Goal: Leave review/rating

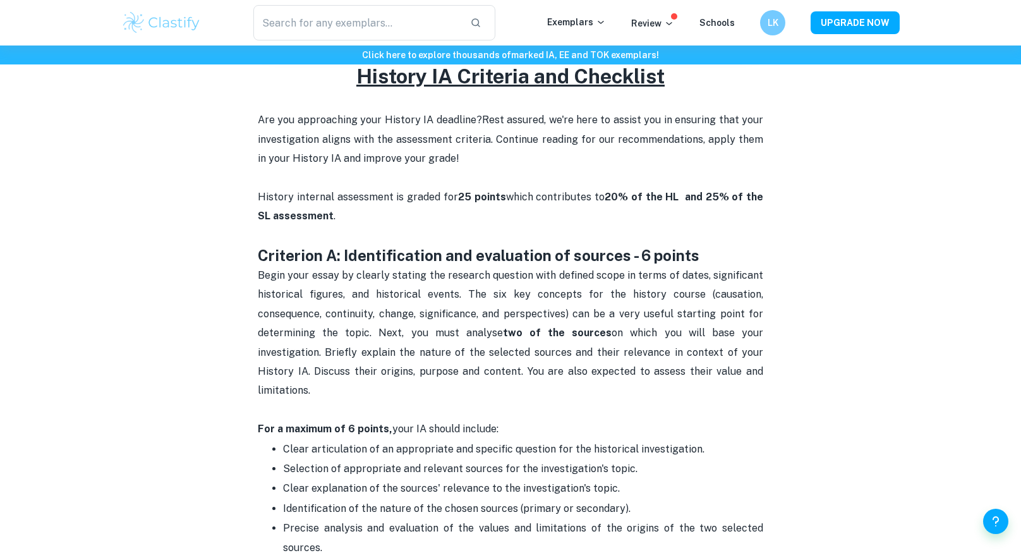
scroll to position [506, 0]
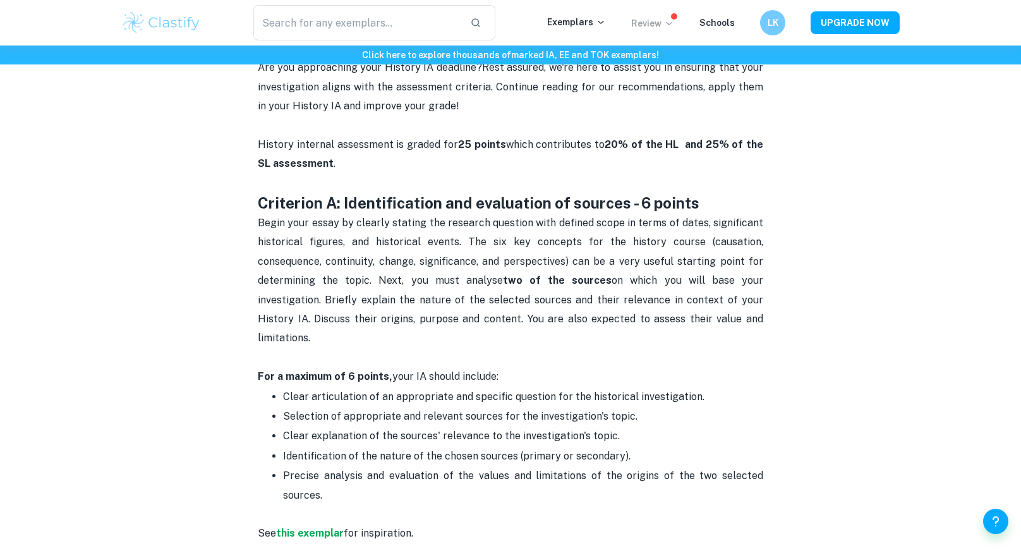
click at [671, 21] on icon at bounding box center [669, 23] width 10 height 10
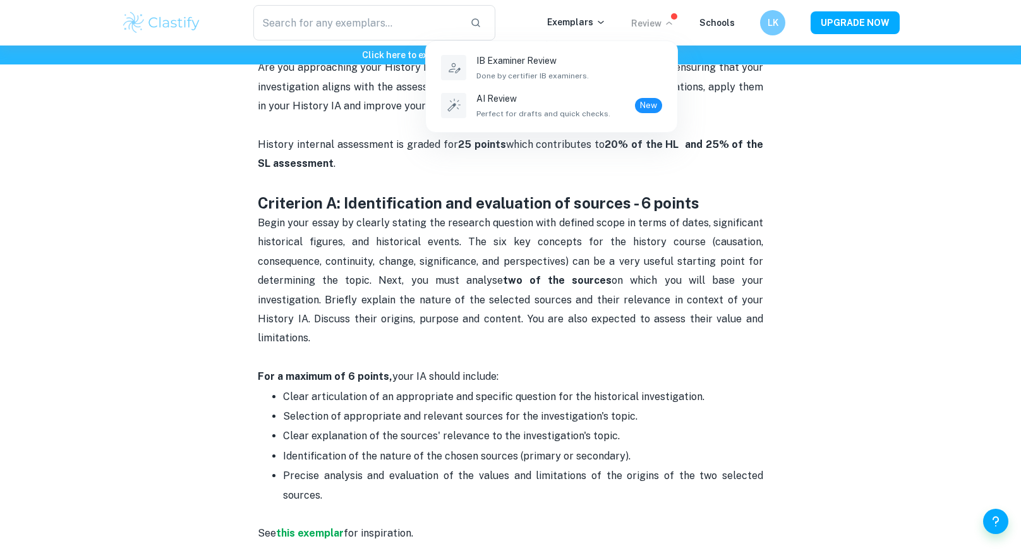
click at [547, 240] on div at bounding box center [510, 276] width 1021 height 553
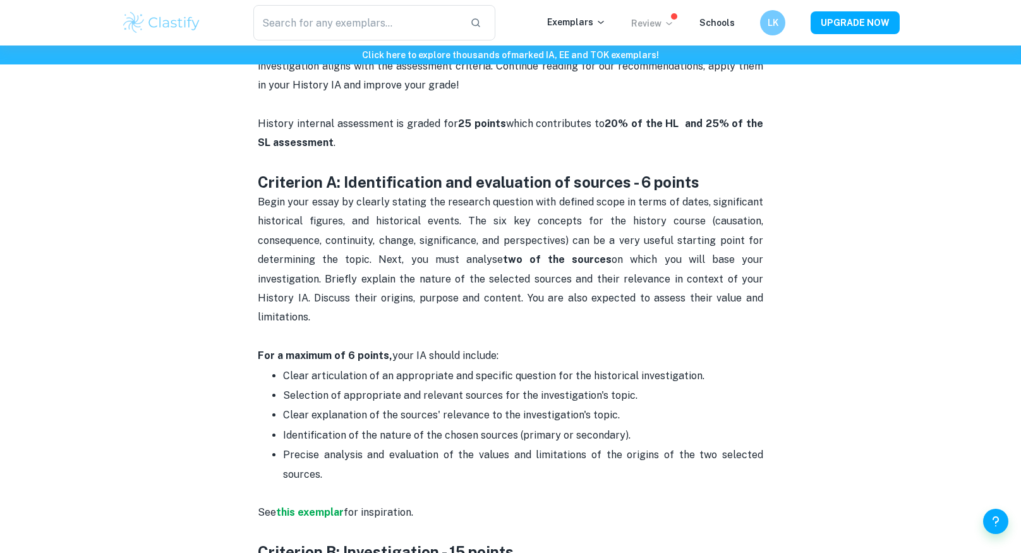
scroll to position [527, 0]
click at [296, 506] on strong "this exemplar" at bounding box center [310, 512] width 68 height 12
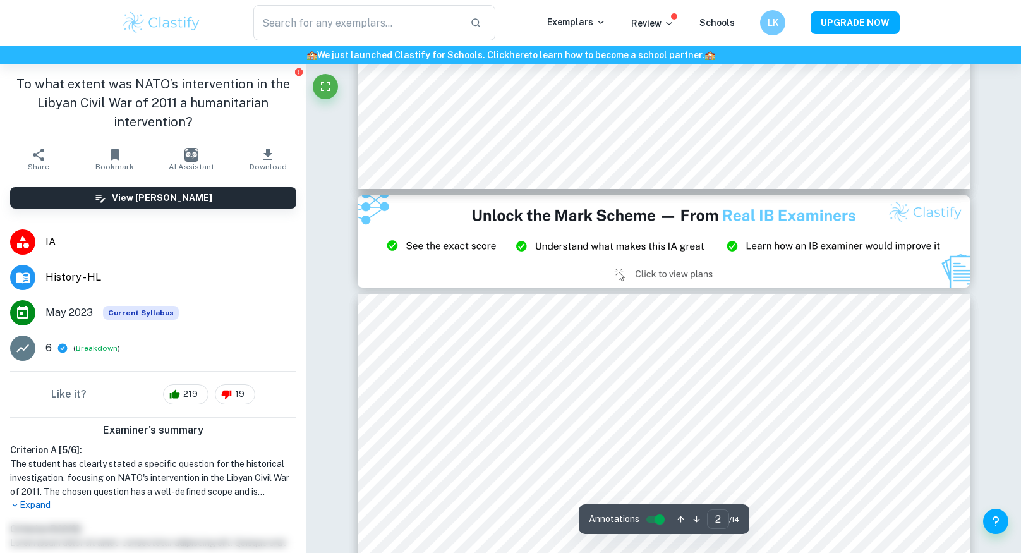
type input "3"
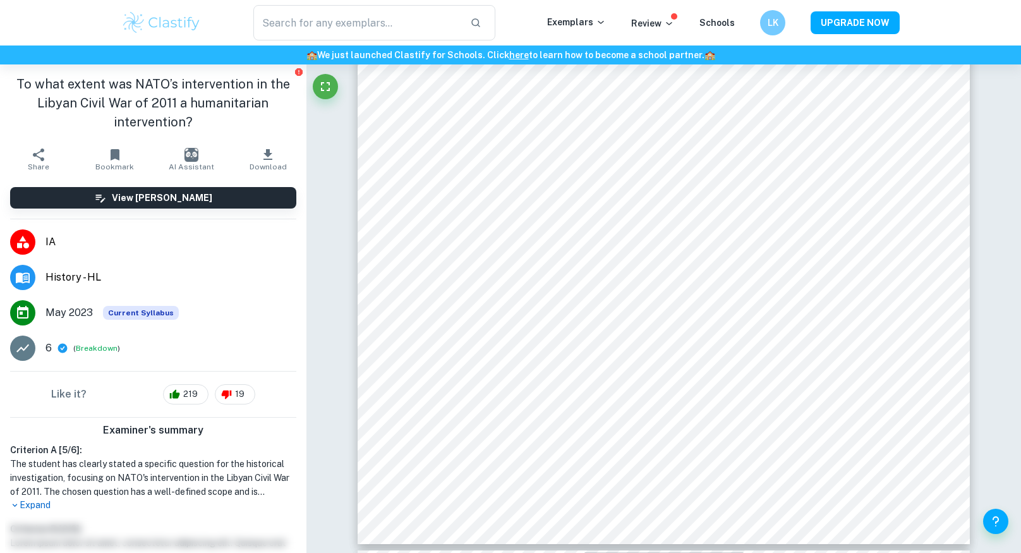
scroll to position [2338, 0]
